Goal: Navigation & Orientation: Find specific page/section

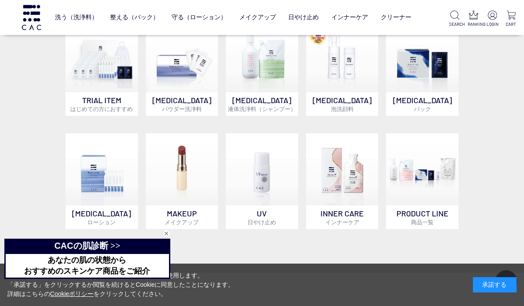
scroll to position [540, 0]
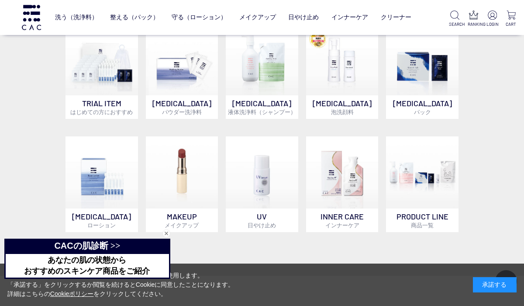
click at [109, 183] on img at bounding box center [101, 172] width 72 height 72
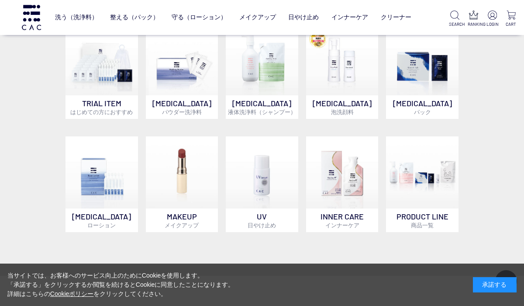
click at [186, 79] on img at bounding box center [182, 59] width 72 height 72
click at [417, 186] on img at bounding box center [422, 172] width 72 height 72
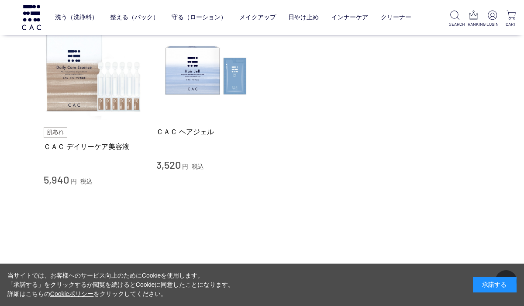
scroll to position [538, 0]
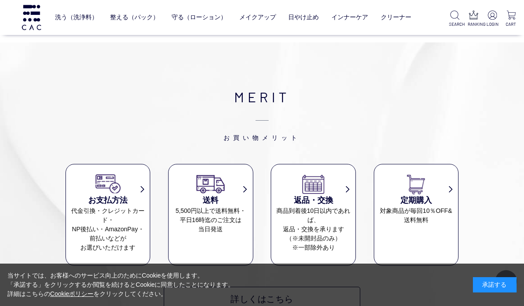
scroll to position [1217, 0]
